Goal: Task Accomplishment & Management: Use online tool/utility

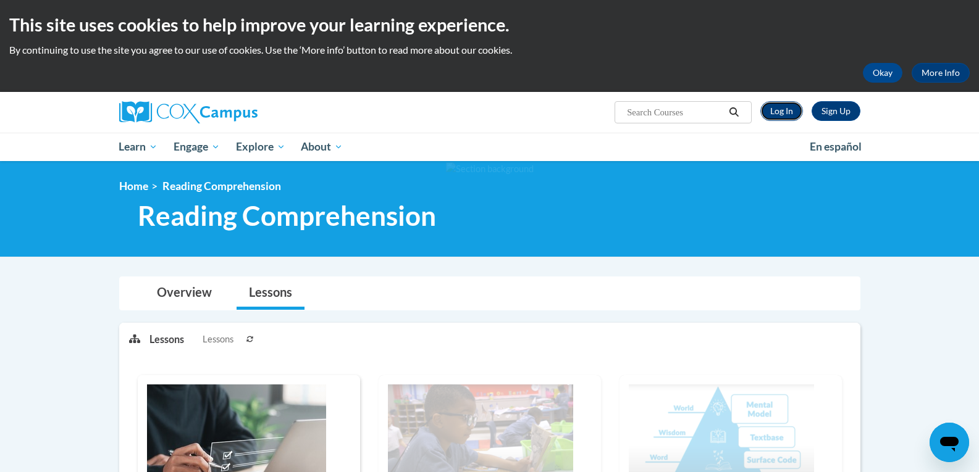
click at [787, 116] on link "Log In" at bounding box center [781, 111] width 43 height 20
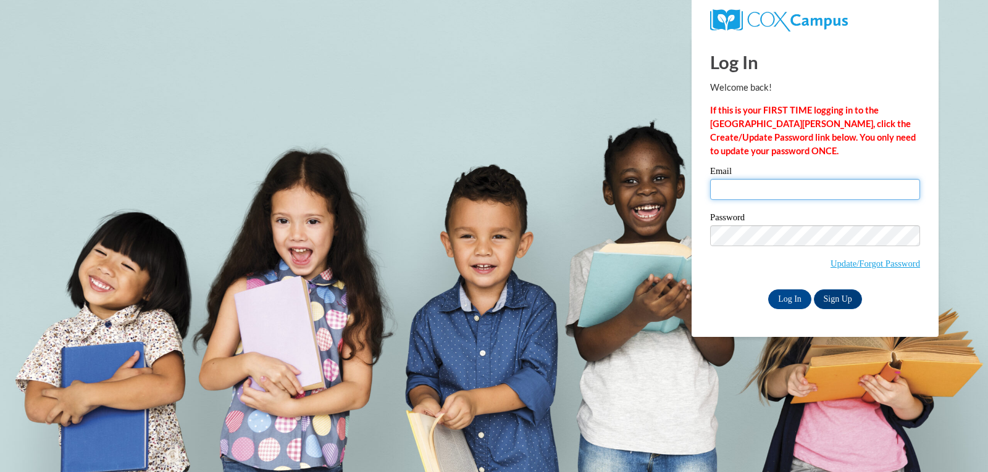
click at [837, 190] on input "Email" at bounding box center [815, 189] width 210 height 21
type input "mrreec7760@ung.edu"
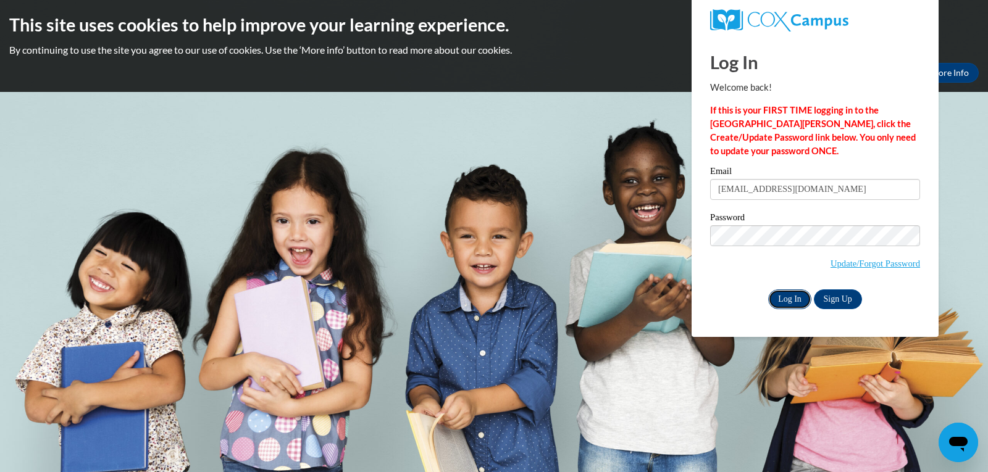
click at [787, 293] on input "Log In" at bounding box center [789, 300] width 43 height 20
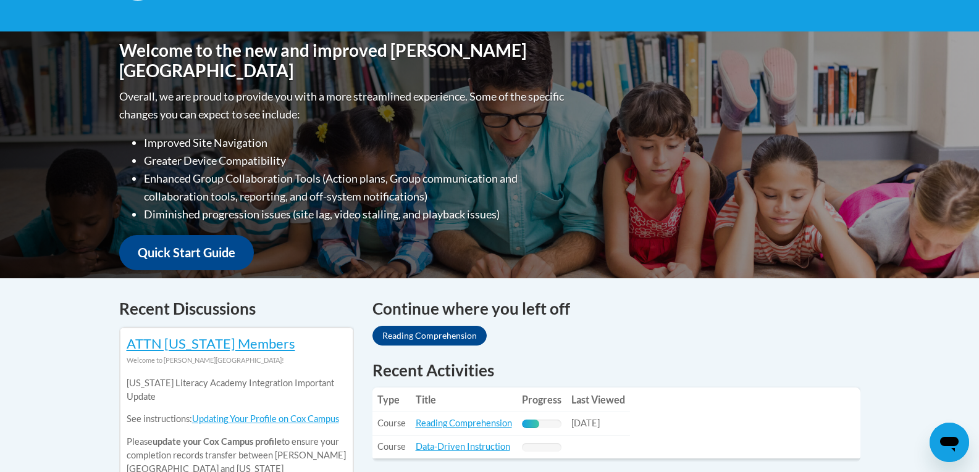
scroll to position [309, 0]
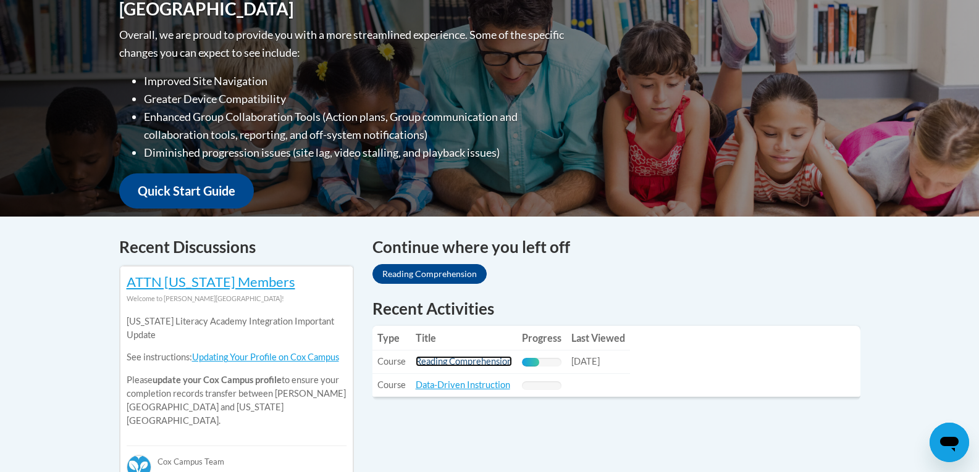
click at [447, 361] on link "Reading Comprehension" at bounding box center [464, 361] width 96 height 10
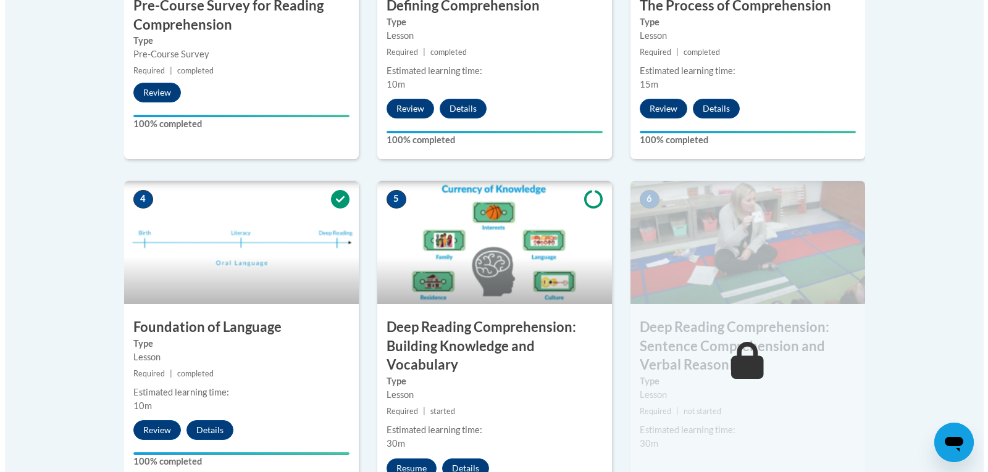
scroll to position [741, 0]
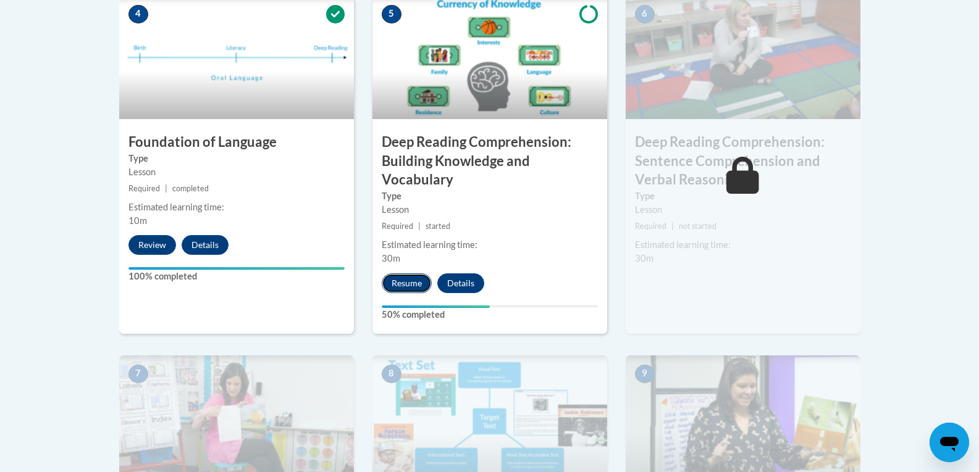
click at [394, 288] on button "Resume" at bounding box center [407, 284] width 50 height 20
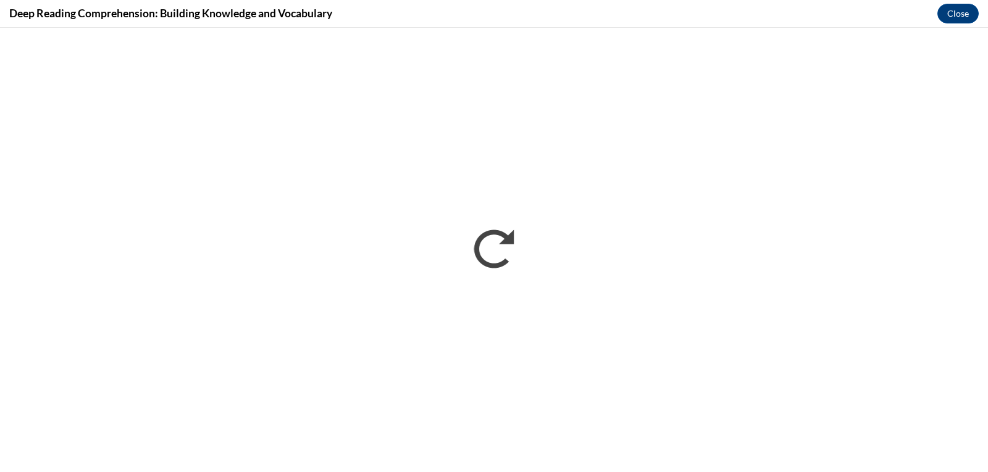
scroll to position [0, 0]
